Goal: Browse casually

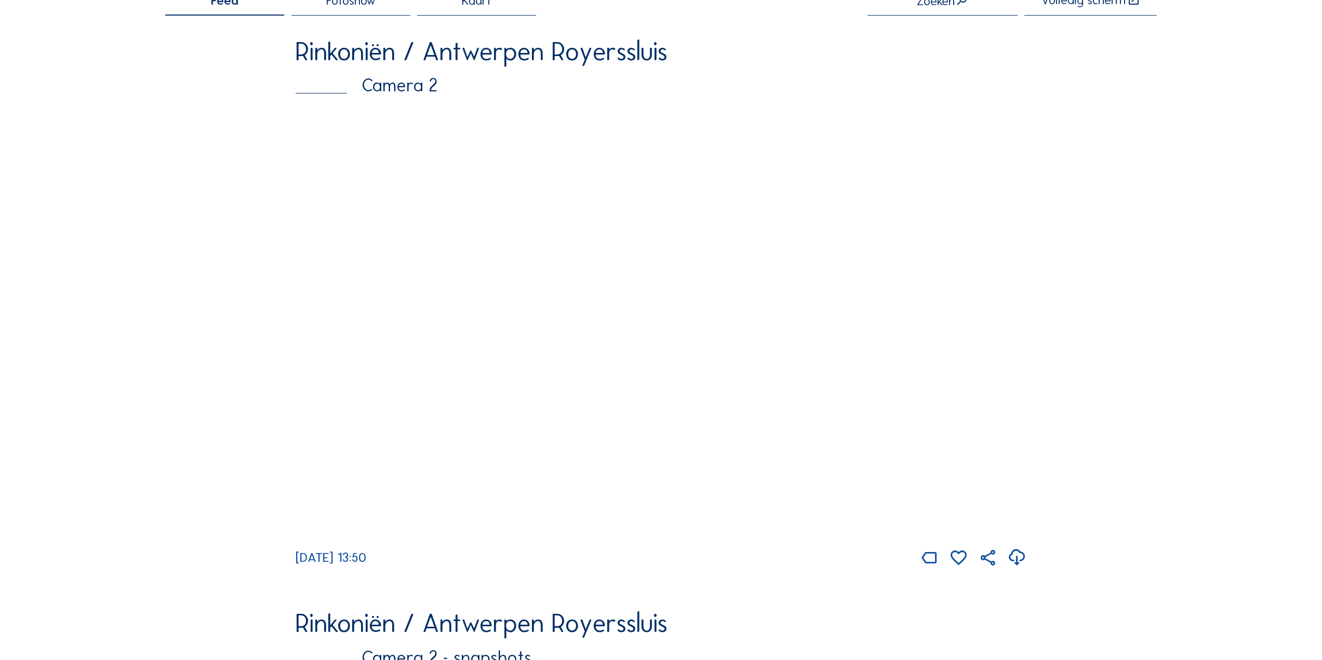
scroll to position [104, 0]
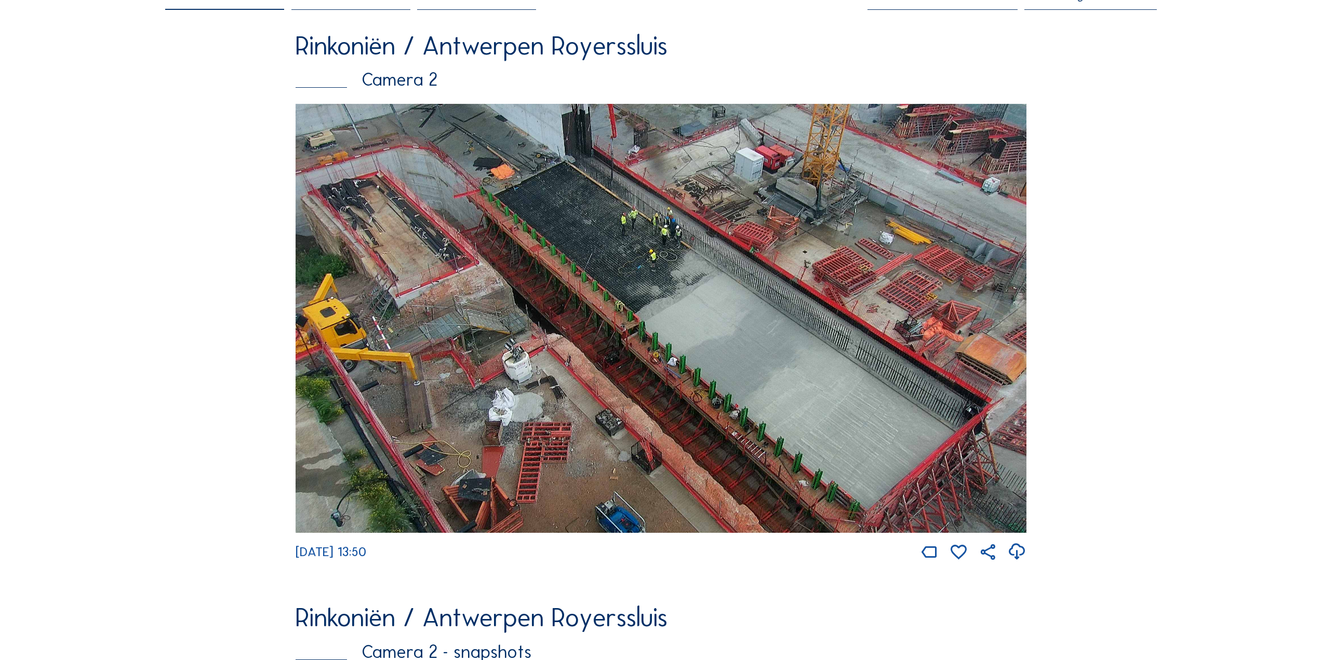
click at [651, 267] on img at bounding box center [661, 318] width 731 height 429
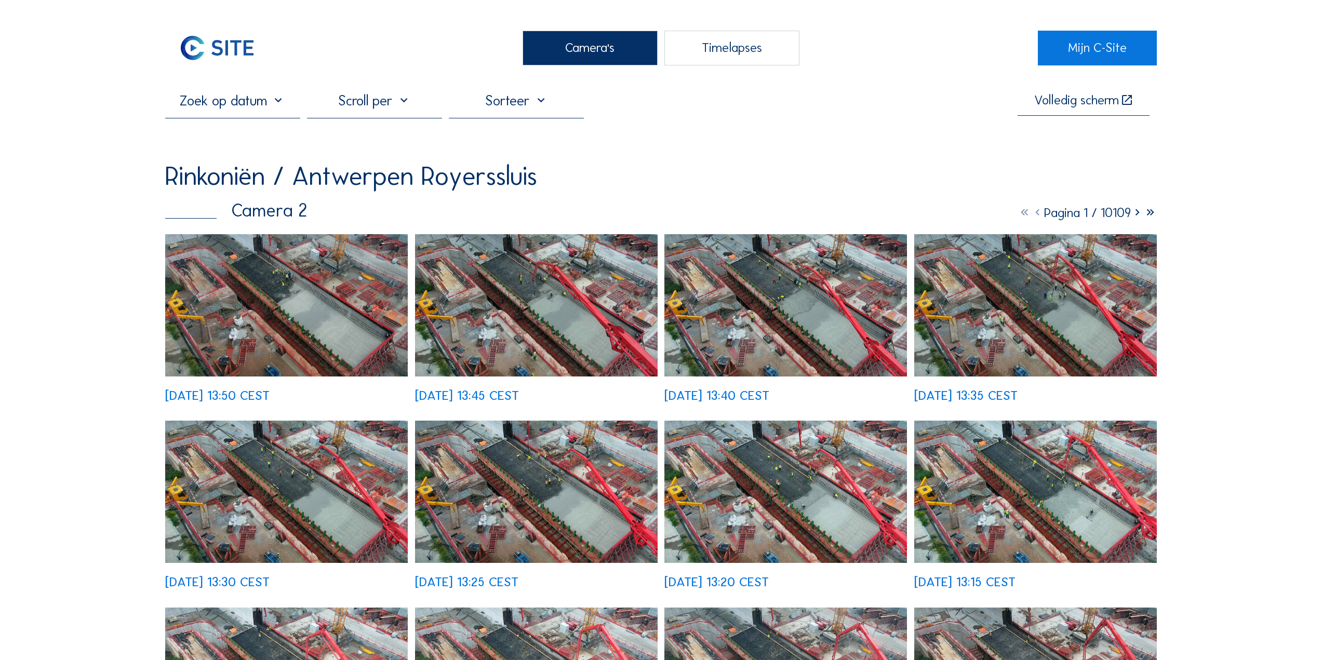
click at [370, 329] on img at bounding box center [286, 305] width 243 height 142
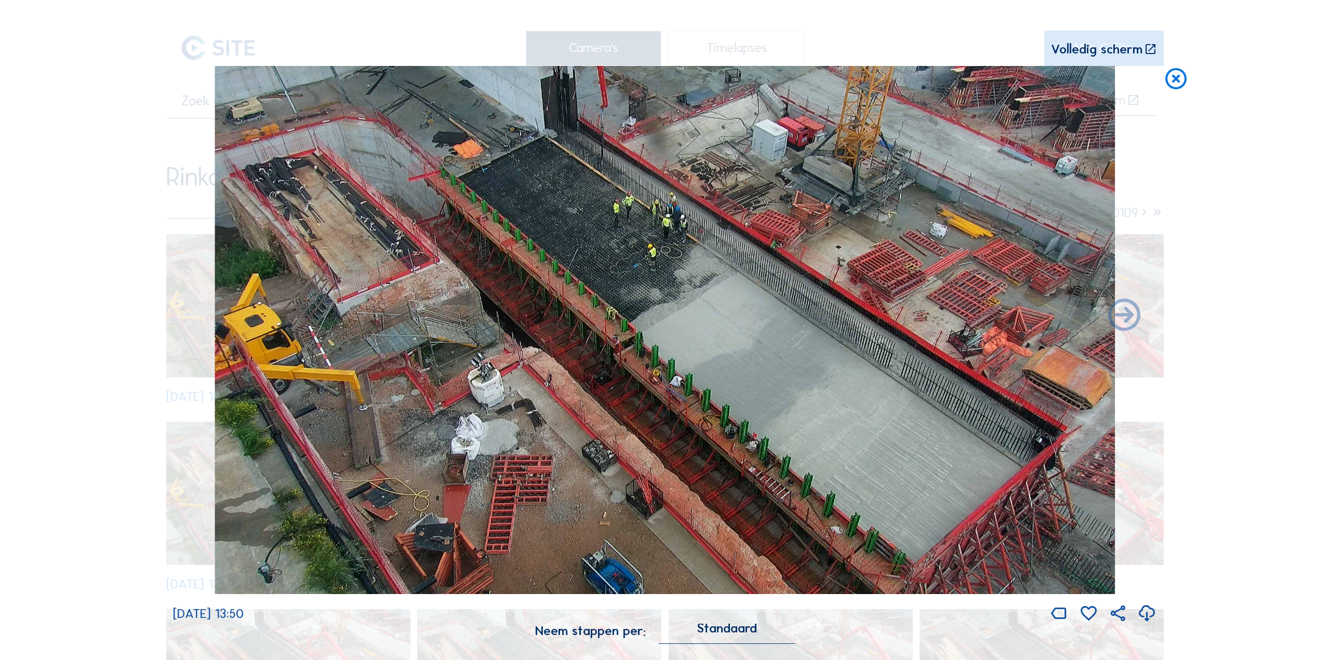
click at [1172, 89] on icon at bounding box center [1176, 79] width 26 height 27
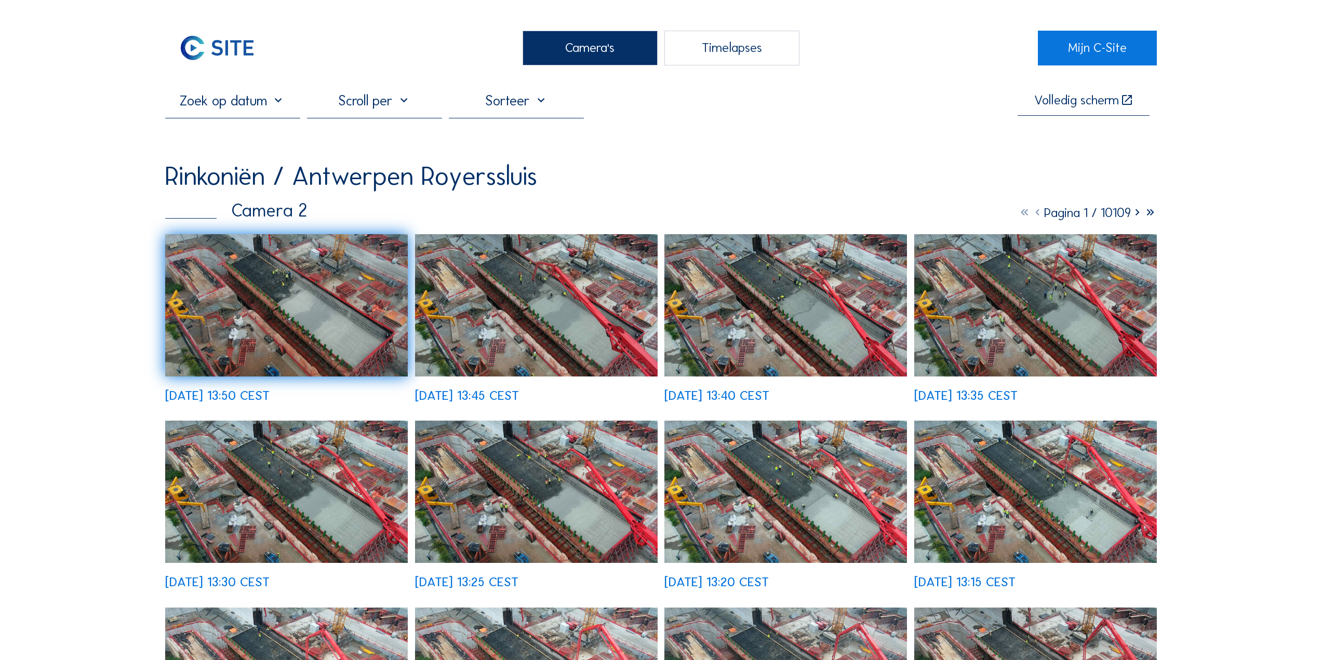
click at [230, 46] on img at bounding box center [217, 48] width 104 height 35
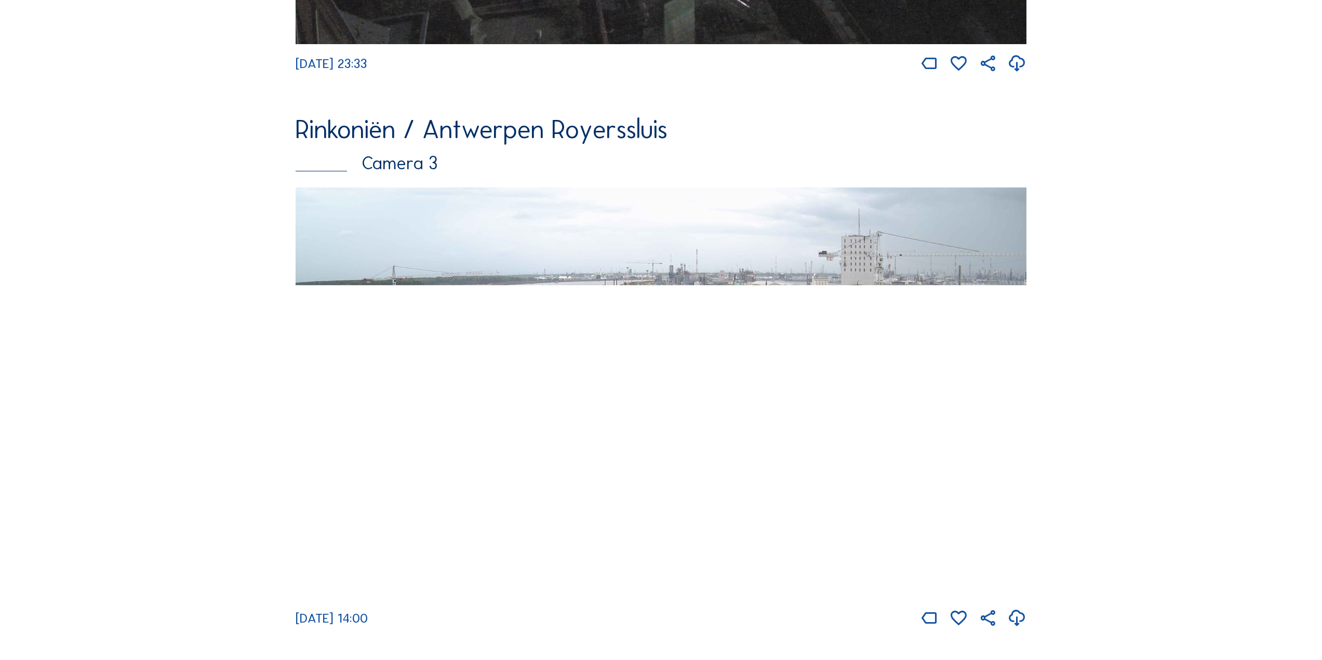
scroll to position [1839, 0]
